Goal: Information Seeking & Learning: Learn about a topic

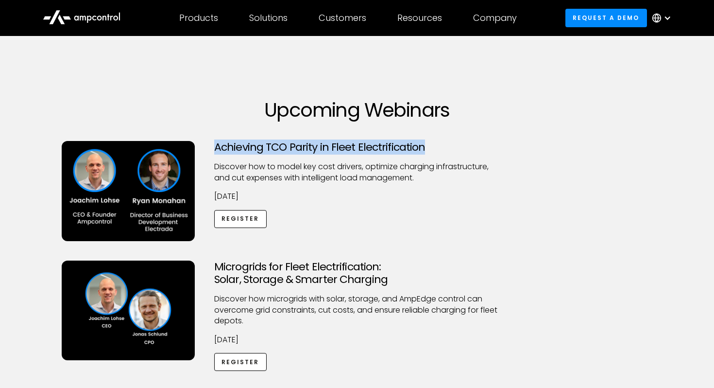
drag, startPoint x: 420, startPoint y: 145, endPoint x: 211, endPoint y: 148, distance: 209.0
click at [211, 148] on div "Achieving TCO Parity in Fleet Electrification Discover how to model key cost dr…" at bounding box center [357, 191] width 305 height 100
copy h3 "Achieving TCO Parity in Fleet Electrification"
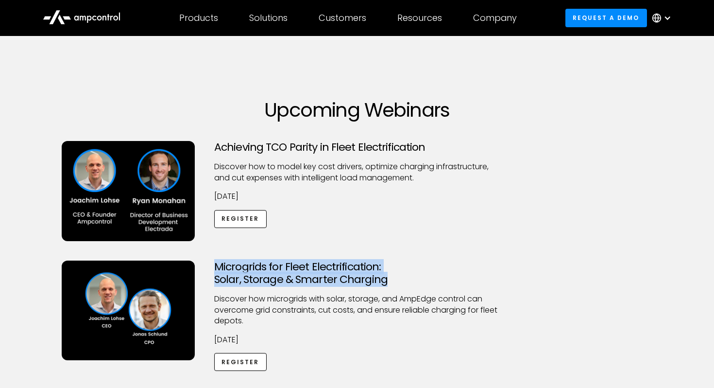
drag, startPoint x: 386, startPoint y: 281, endPoint x: 208, endPoint y: 268, distance: 179.3
click at [208, 268] on div "Microgrids for Fleet Electrification: Solar, Storage & Smarter Charging Discove…" at bounding box center [357, 316] width 305 height 111
copy h3 "Microgrids for Fleet Electrification: Solar, Storage & Smarter Charging"
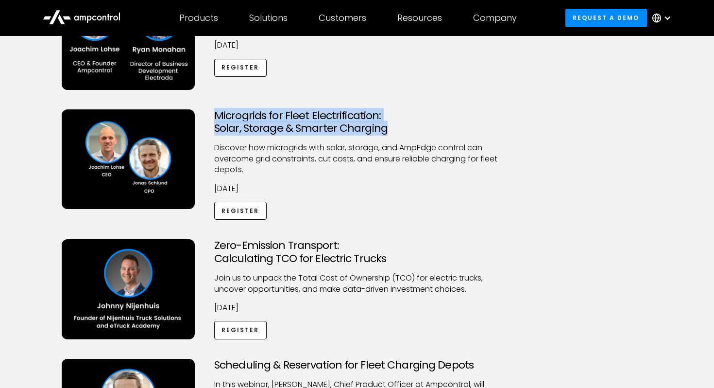
scroll to position [155, 0]
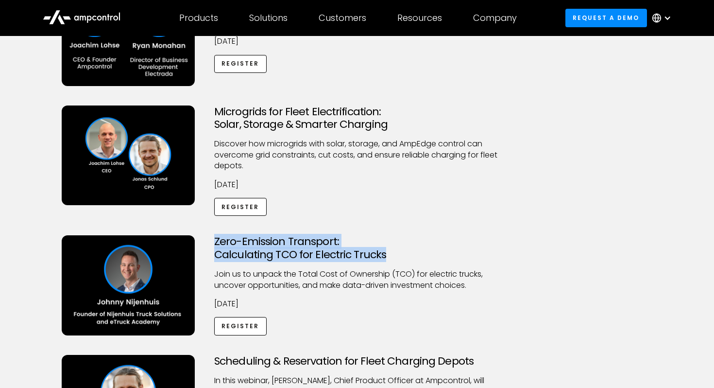
drag, startPoint x: 387, startPoint y: 258, endPoint x: 211, endPoint y: 245, distance: 175.9
click at [211, 244] on div "Zero-Emission Transport: Calculating TCO for Electric Trucks Join us to unpack …" at bounding box center [357, 285] width 305 height 100
copy h3 "Zero-Emission Transport: Calculating TCO for Electric Trucks"
